Goal: Task Accomplishment & Management: Manage account settings

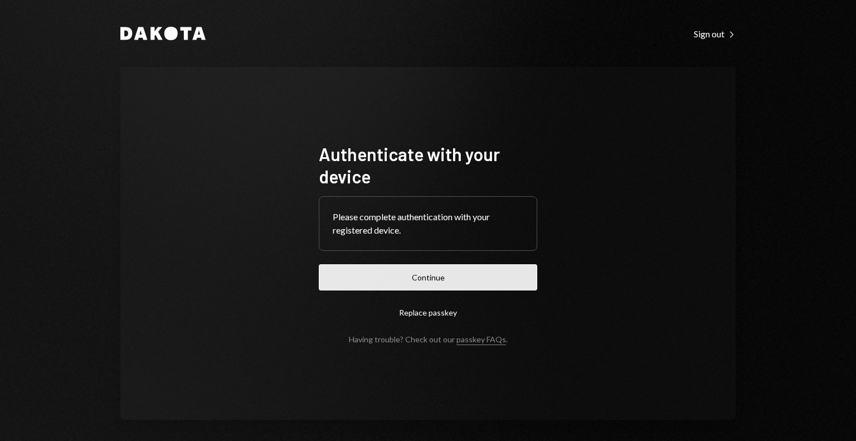
click at [437, 276] on button "Continue" at bounding box center [428, 277] width 218 height 26
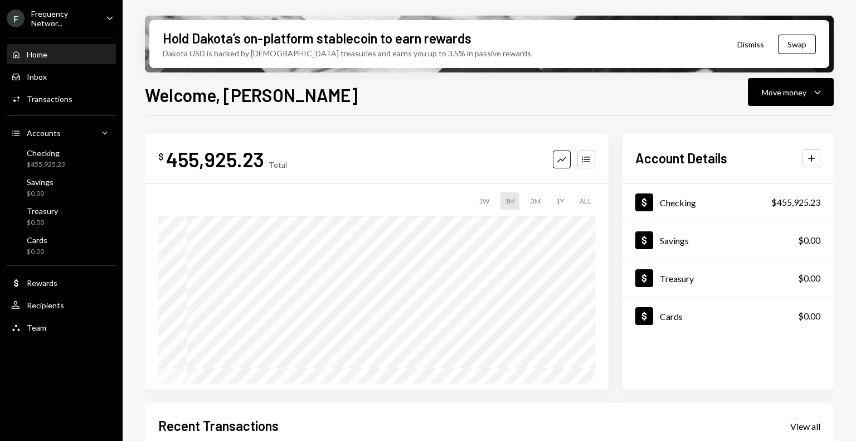
click at [56, 56] on div "Home Home" at bounding box center [61, 55] width 100 height 10
click at [60, 23] on div "Frequency Networ..." at bounding box center [64, 18] width 66 height 19
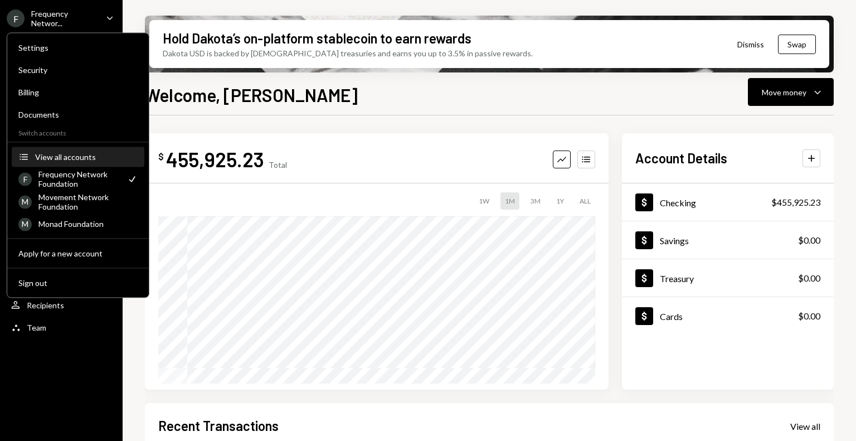
click at [64, 158] on div "View all accounts" at bounding box center [86, 156] width 103 height 9
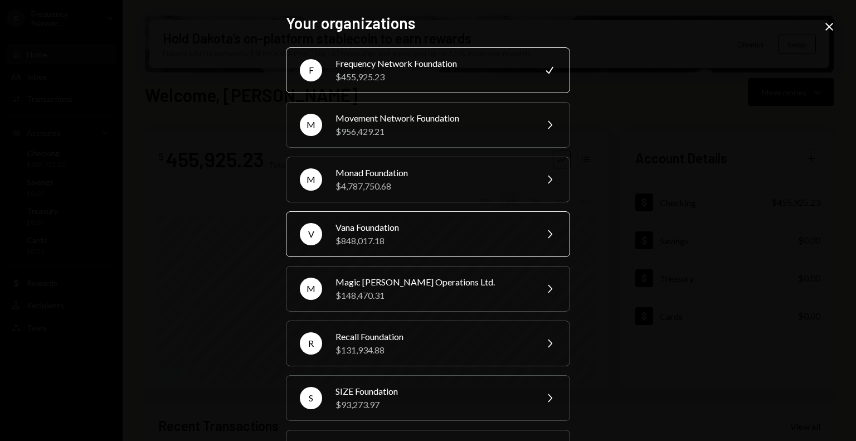
click at [390, 225] on div "Vana Foundation" at bounding box center [432, 227] width 194 height 13
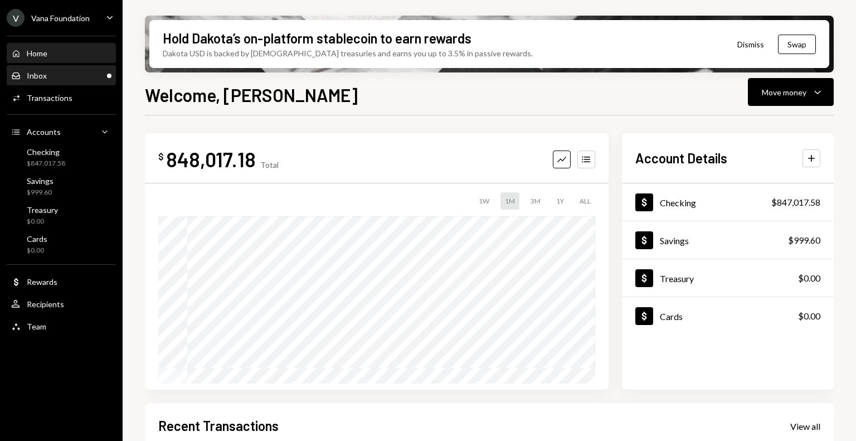
click at [53, 79] on div "Inbox Inbox" at bounding box center [61, 76] width 100 height 10
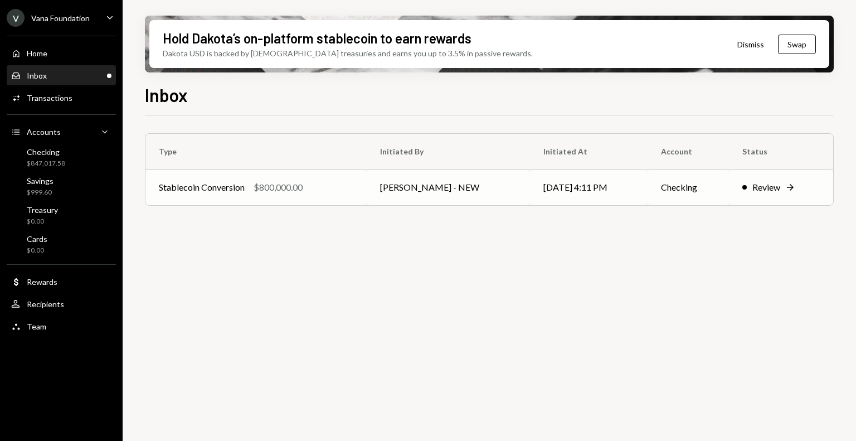
click at [325, 185] on div "Stablecoin Conversion $800,000.00" at bounding box center [256, 187] width 194 height 13
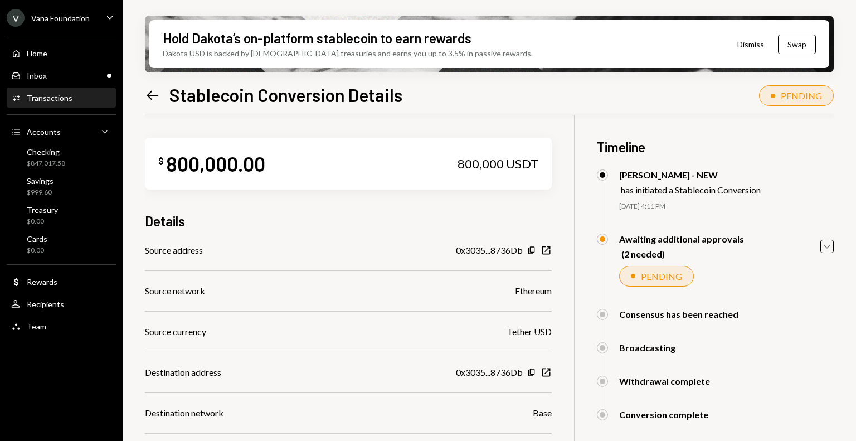
scroll to position [172, 0]
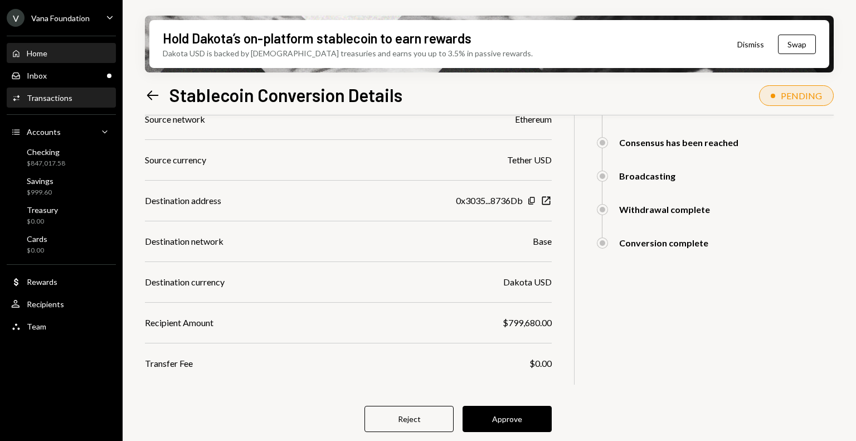
click at [53, 55] on div "Home Home" at bounding box center [61, 53] width 100 height 10
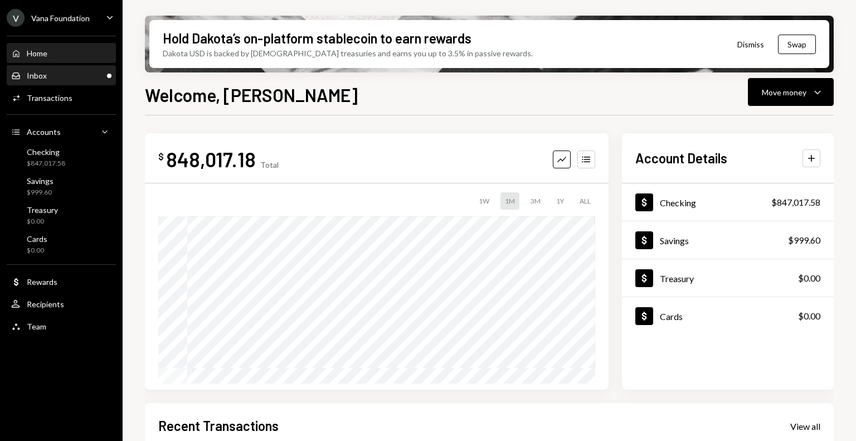
click at [53, 66] on div "Inbox Inbox" at bounding box center [61, 75] width 100 height 19
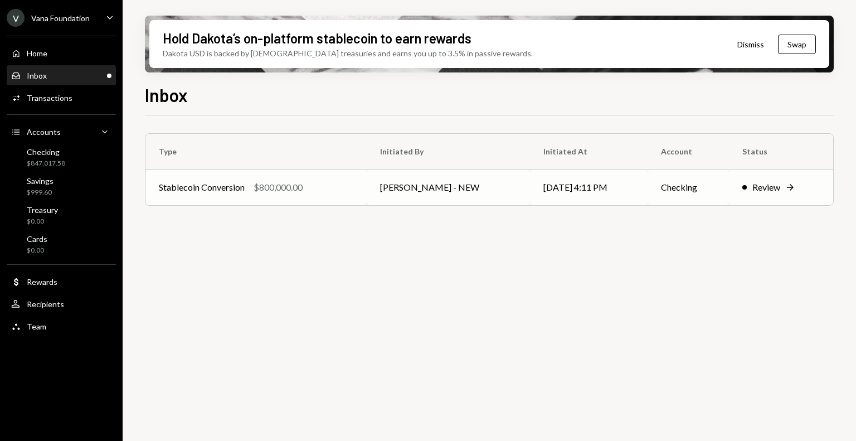
click at [348, 183] on div "Stablecoin Conversion $800,000.00" at bounding box center [256, 187] width 194 height 13
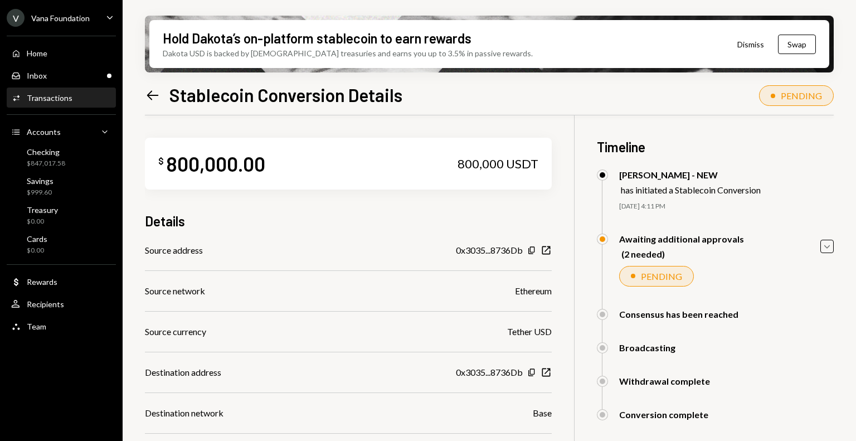
scroll to position [172, 0]
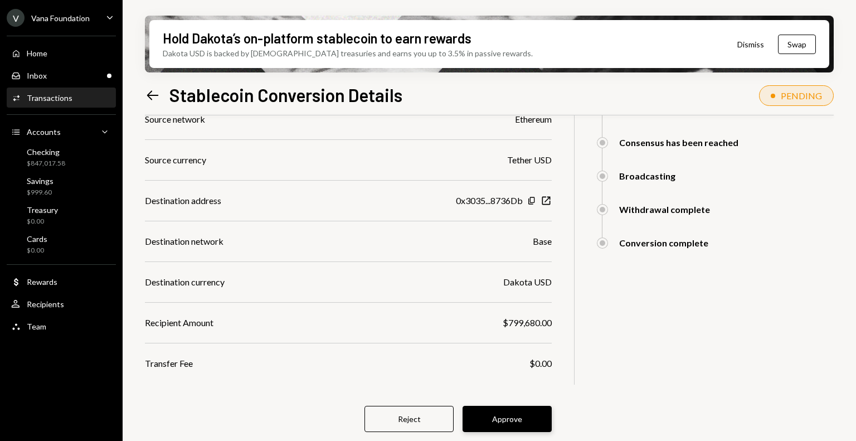
click at [511, 412] on button "Approve" at bounding box center [506, 419] width 89 height 26
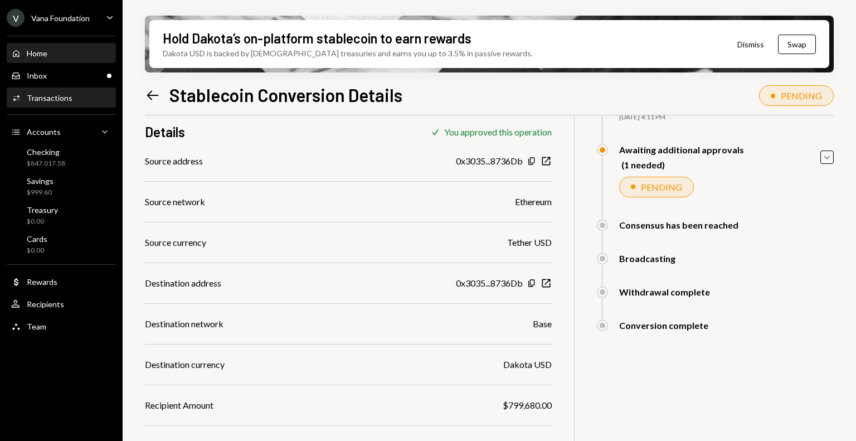
click at [51, 51] on div "Home Home" at bounding box center [61, 53] width 100 height 10
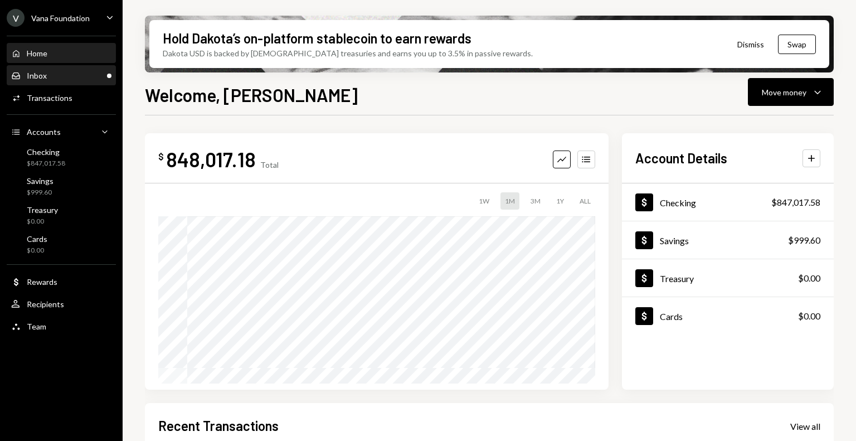
click at [53, 75] on div "Inbox Inbox" at bounding box center [61, 76] width 100 height 10
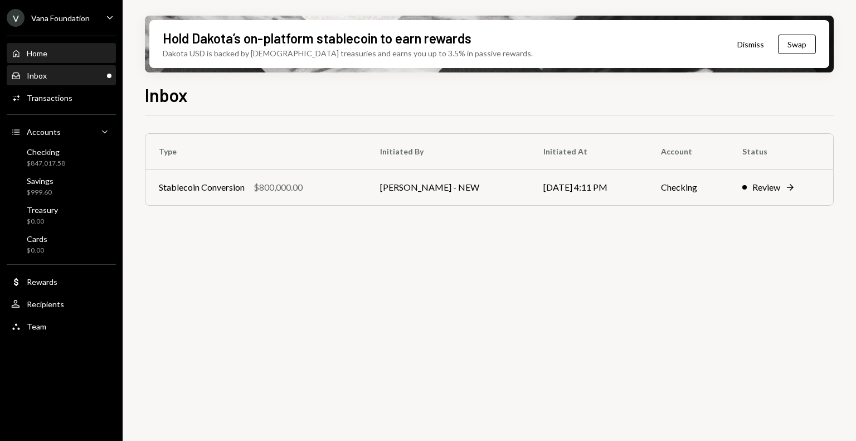
click at [41, 51] on div "Home" at bounding box center [37, 52] width 21 height 9
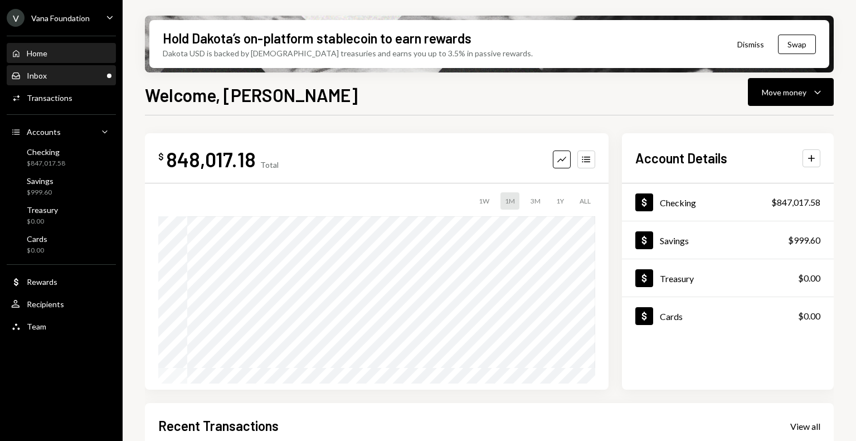
click at [69, 72] on div "Inbox Inbox" at bounding box center [61, 76] width 100 height 10
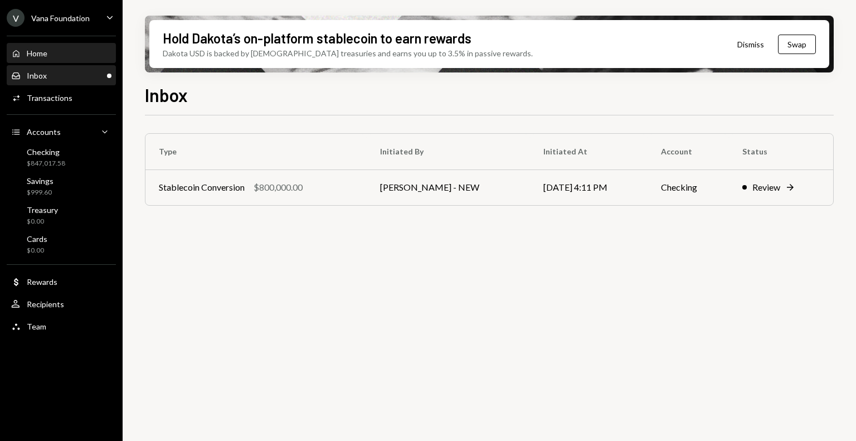
click at [58, 60] on div "Home Home" at bounding box center [61, 53] width 100 height 19
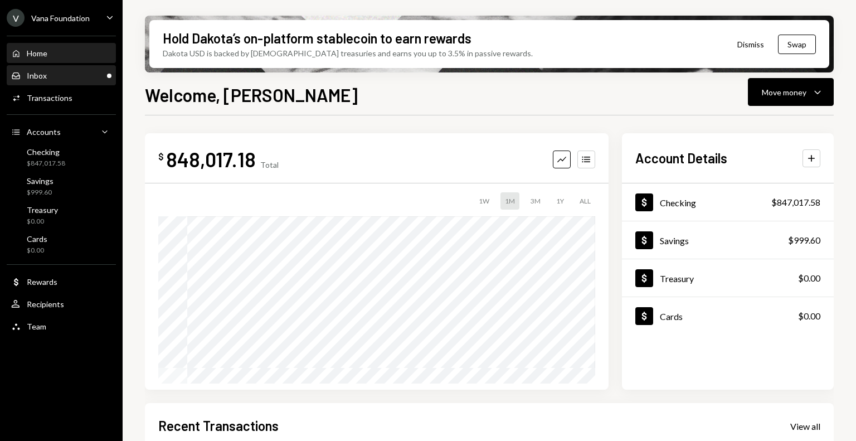
click at [44, 76] on div "Inbox" at bounding box center [37, 75] width 20 height 9
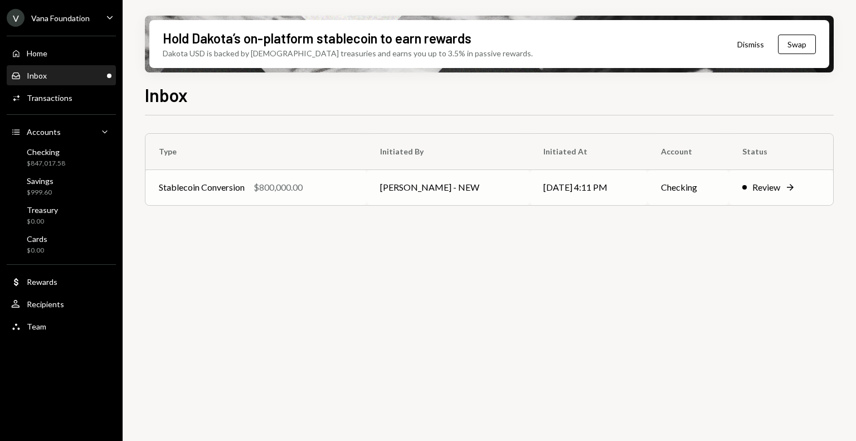
click at [376, 193] on td "[PERSON_NAME] - NEW" at bounding box center [448, 187] width 163 height 36
